Goal: Use online tool/utility: Utilize a website feature to perform a specific function

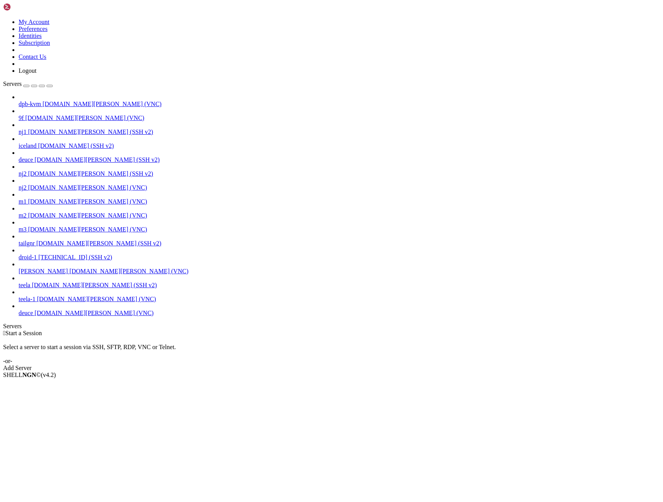
click at [49, 317] on span "[DOMAIN_NAME][PERSON_NAME] (VNC)" at bounding box center [93, 313] width 119 height 7
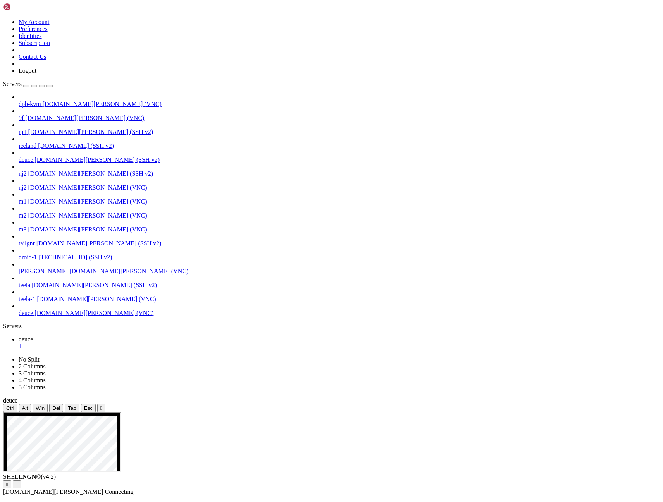
click at [50, 86] on div "button" at bounding box center [50, 86] width 0 height 0
